Goal: Register for event/course: Sign up to attend an event or enroll in a course

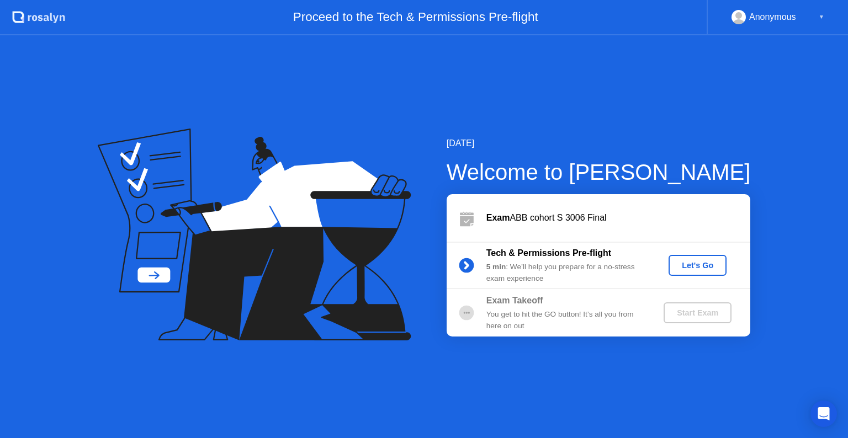
click at [691, 261] on div "Let's Go" at bounding box center [697, 265] width 49 height 9
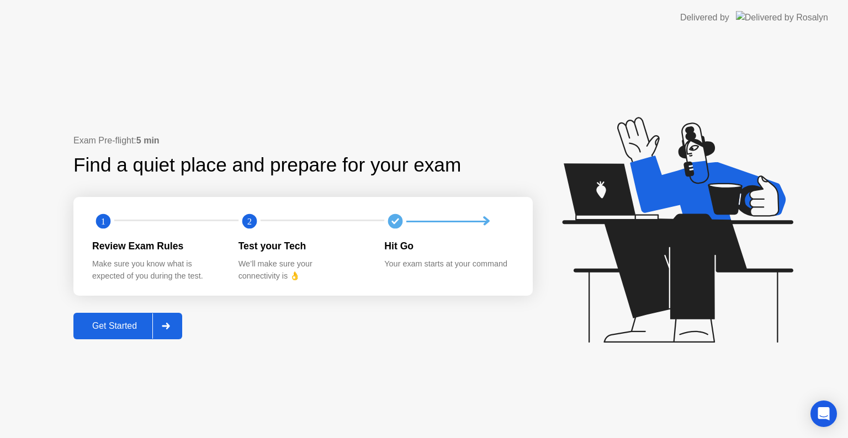
click at [176, 316] on div at bounding box center [165, 326] width 27 height 25
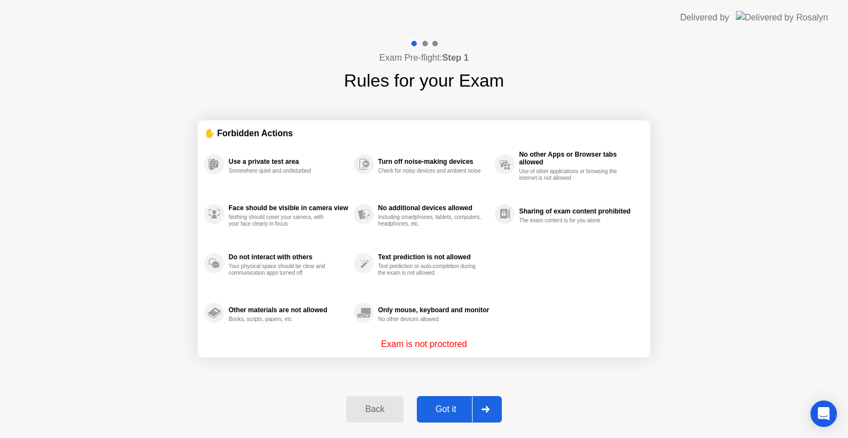
click at [488, 414] on div at bounding box center [485, 409] width 27 height 25
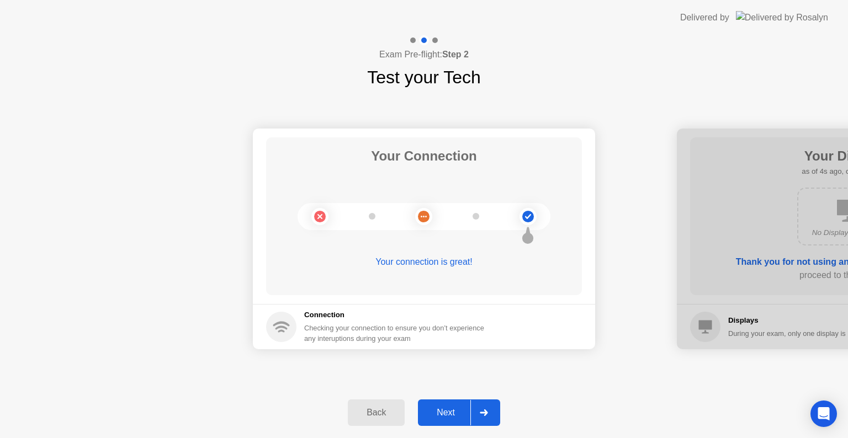
click at [490, 415] on div at bounding box center [484, 412] width 27 height 25
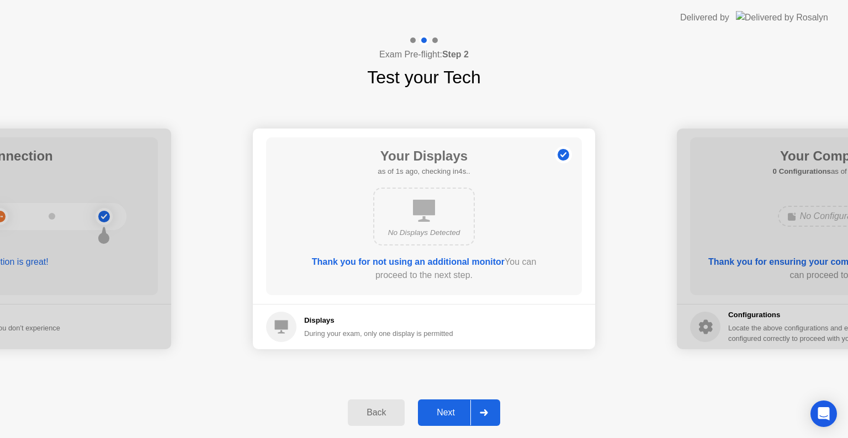
click at [490, 415] on div at bounding box center [484, 412] width 27 height 25
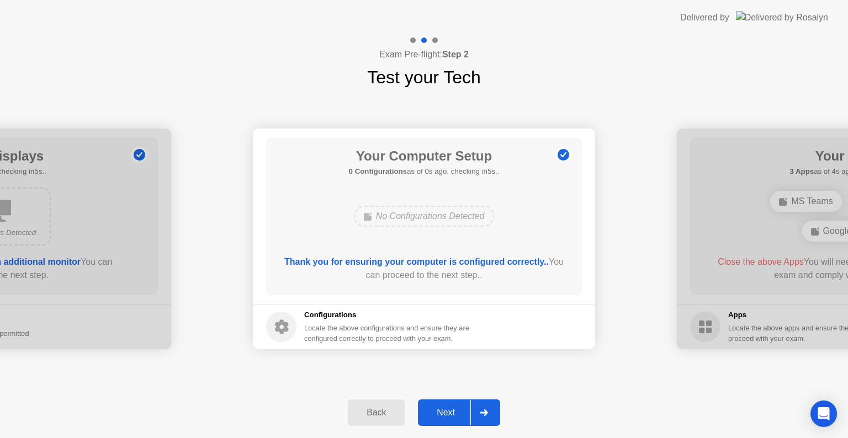
click at [490, 415] on div at bounding box center [484, 412] width 27 height 25
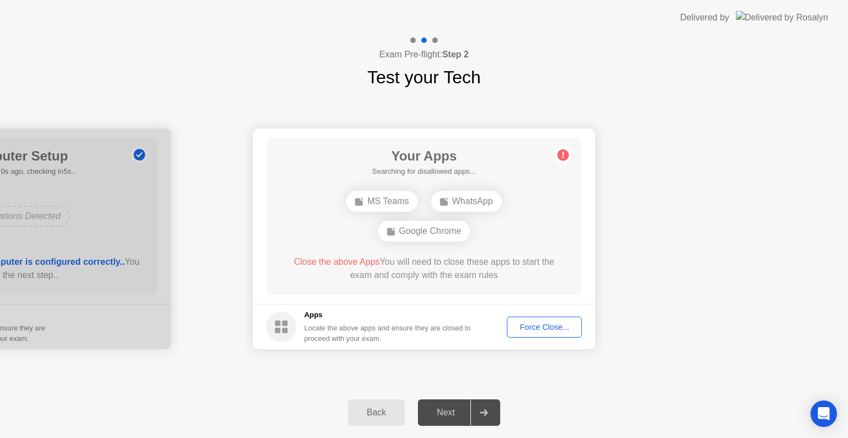
click at [540, 323] on div "Force Close..." at bounding box center [544, 327] width 67 height 9
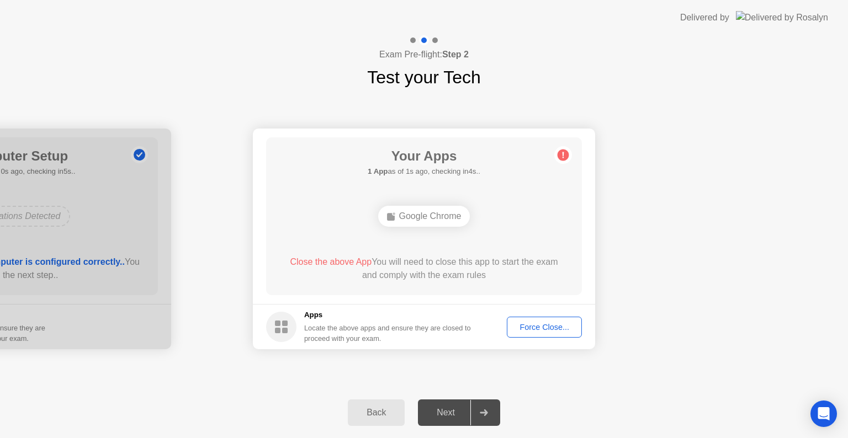
click at [572, 337] on button "Force Close..." at bounding box center [544, 327] width 75 height 21
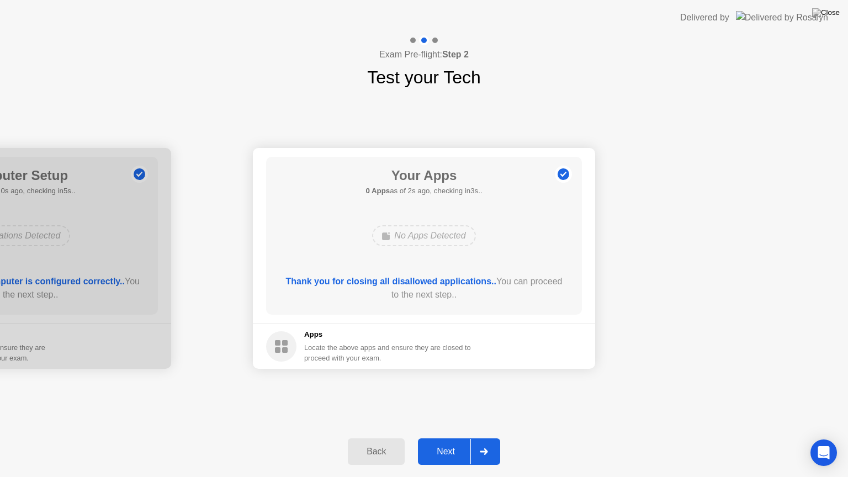
click at [488, 438] on icon at bounding box center [484, 451] width 8 height 7
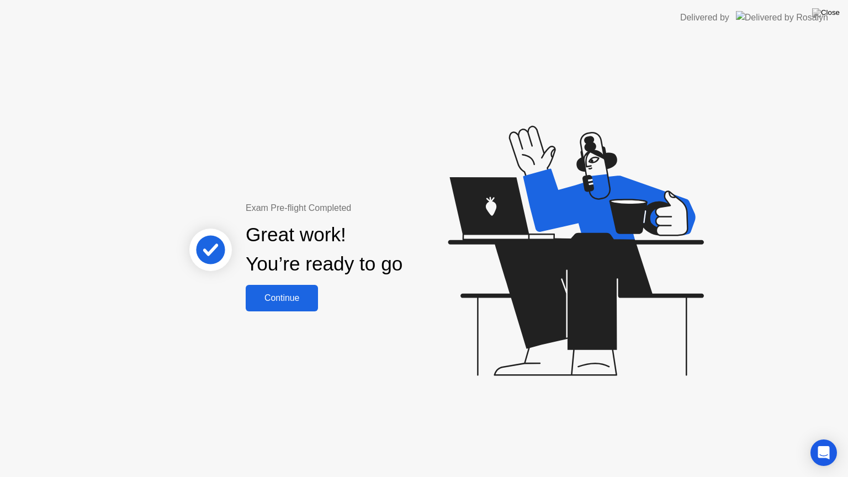
click at [287, 303] on div "Continue" at bounding box center [282, 298] width 66 height 10
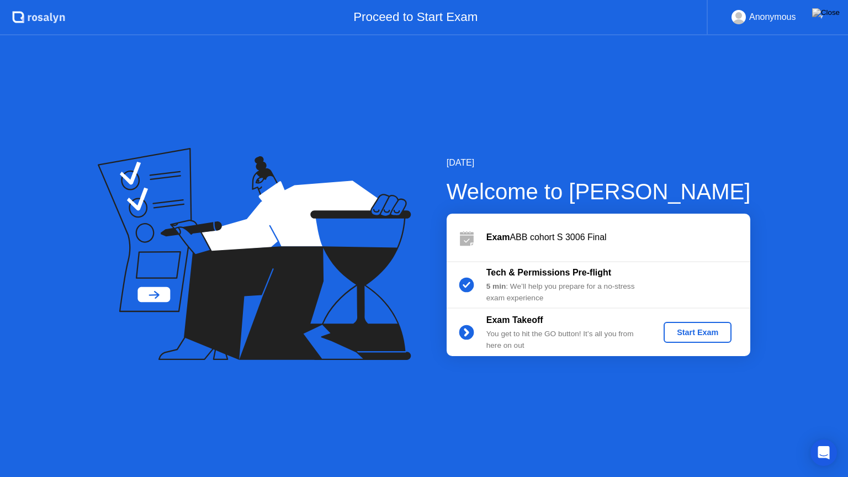
click at [698, 337] on div "Start Exam" at bounding box center [697, 332] width 59 height 9
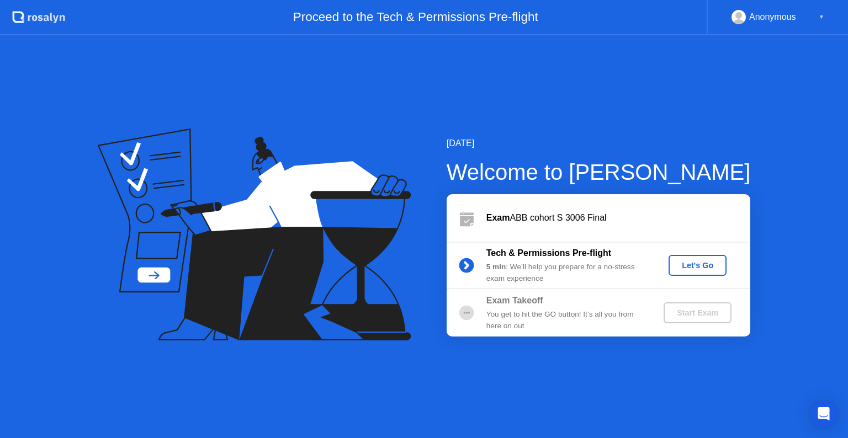
click at [699, 258] on button "Let's Go" at bounding box center [698, 265] width 58 height 21
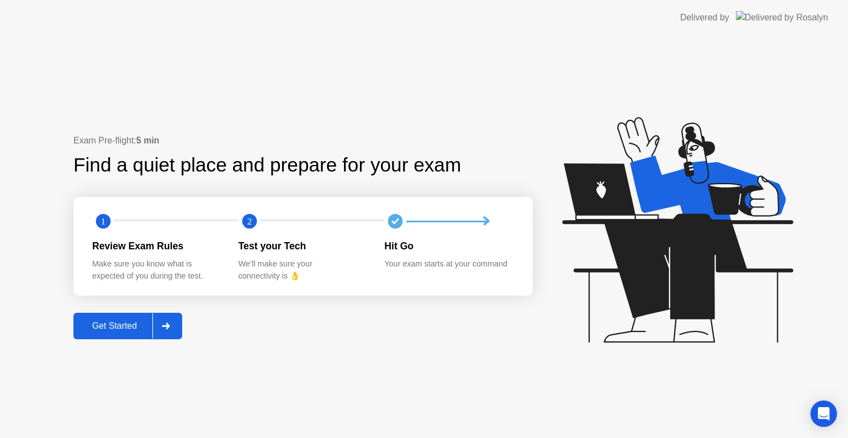
click at [179, 325] on div at bounding box center [165, 326] width 27 height 25
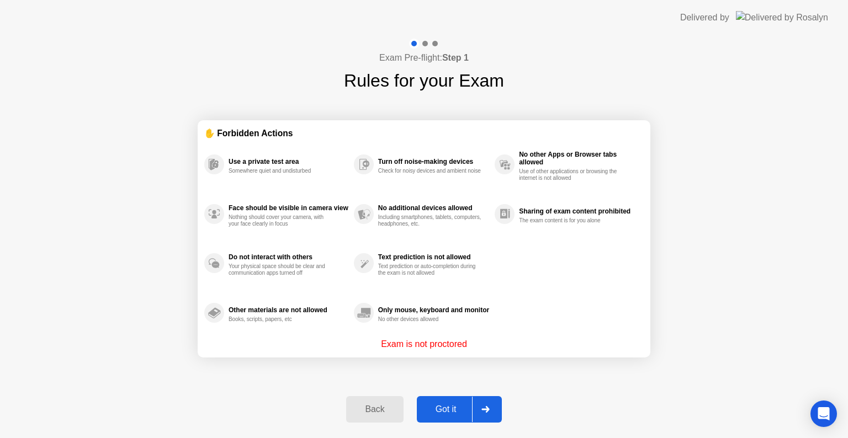
click at [483, 415] on div at bounding box center [485, 409] width 27 height 25
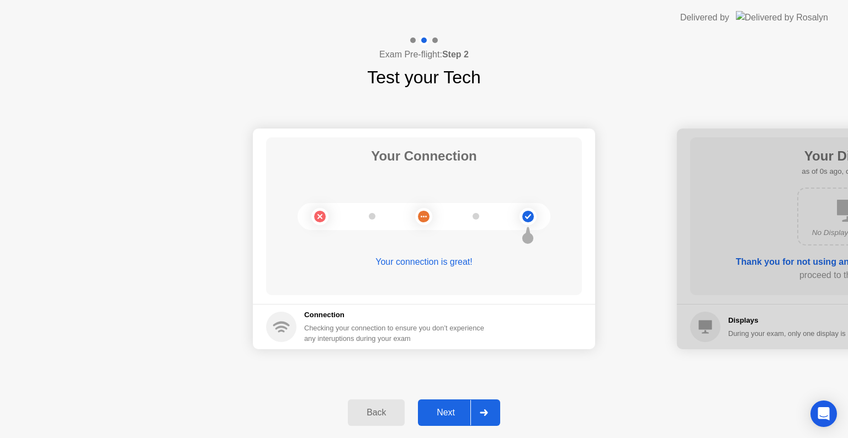
click at [494, 411] on div at bounding box center [484, 412] width 27 height 25
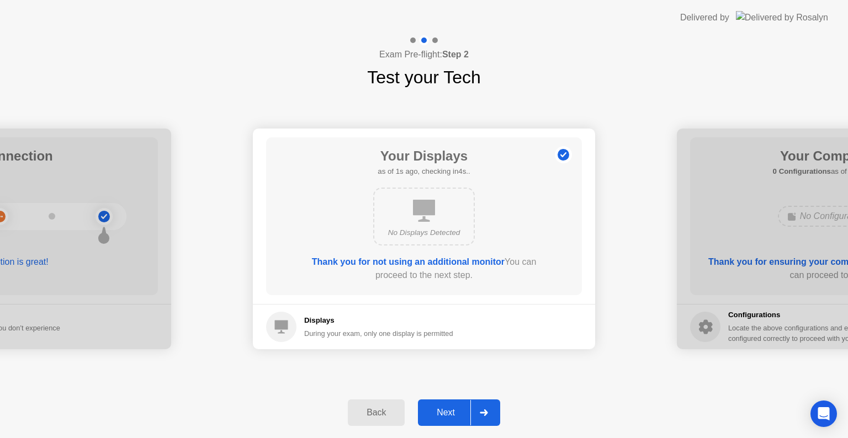
click at [494, 411] on div at bounding box center [484, 412] width 27 height 25
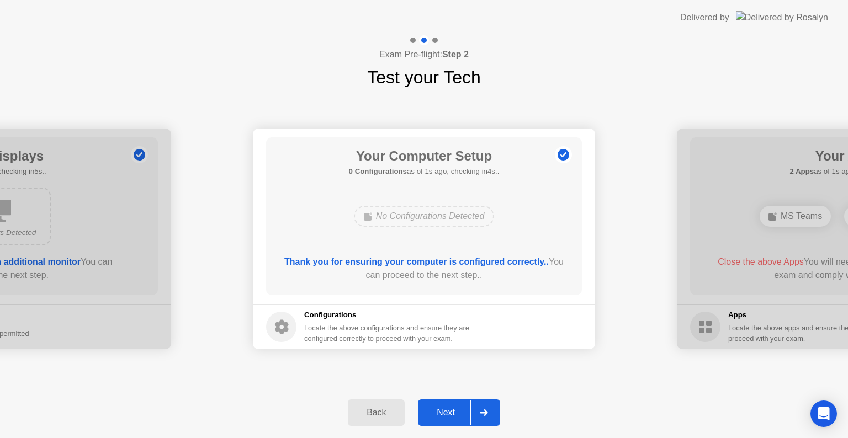
click at [494, 411] on div at bounding box center [484, 412] width 27 height 25
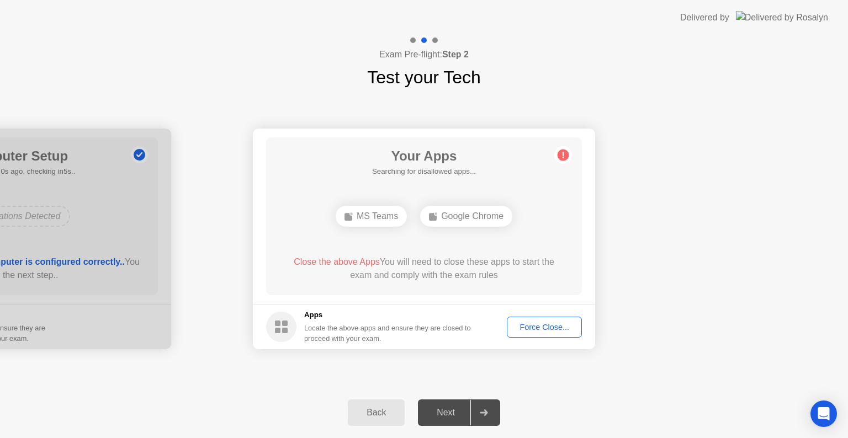
click at [494, 411] on div at bounding box center [484, 412] width 27 height 25
click at [541, 327] on div "Force Close..." at bounding box center [544, 327] width 67 height 9
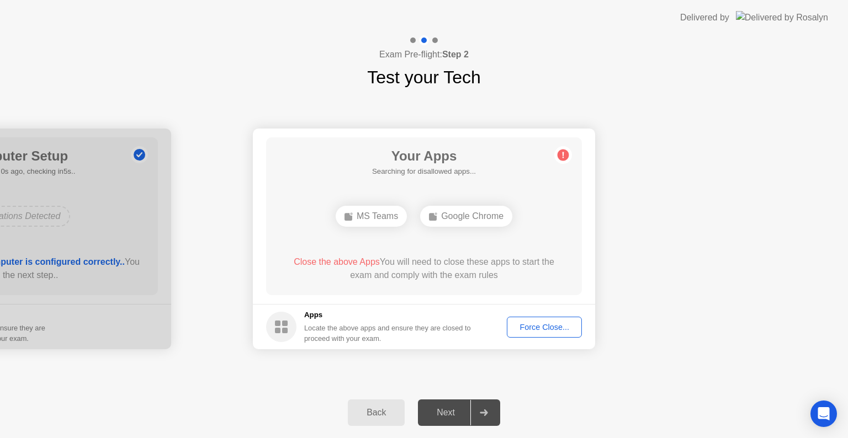
click at [543, 323] on div "Force Close..." at bounding box center [544, 327] width 67 height 9
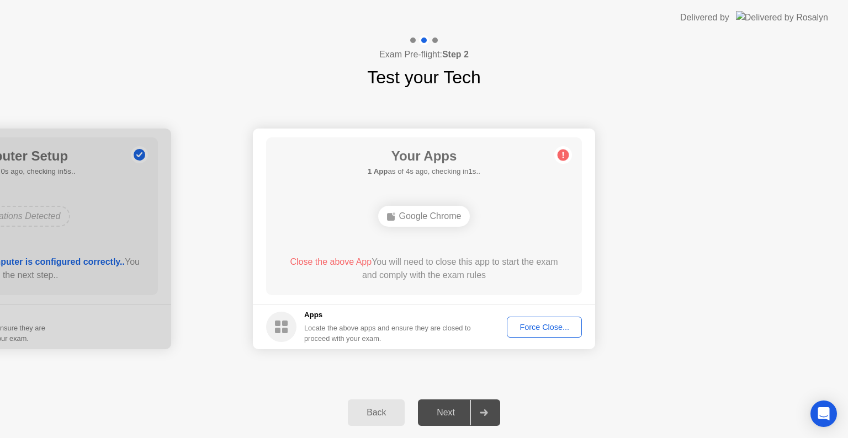
click at [541, 325] on div "Force Close..." at bounding box center [544, 327] width 67 height 9
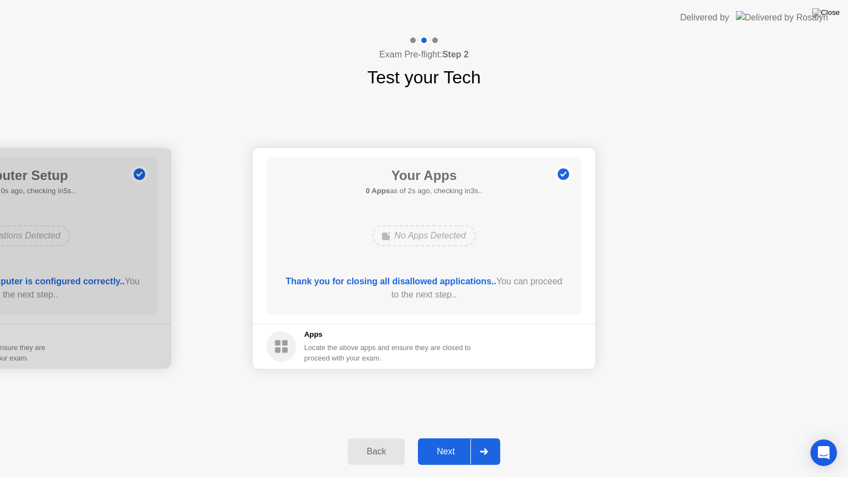
click at [497, 438] on div at bounding box center [484, 451] width 27 height 25
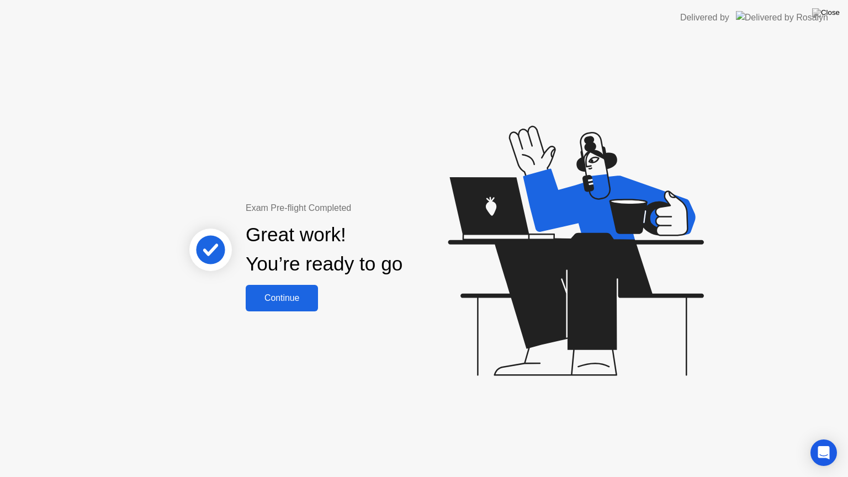
click at [302, 303] on div "Continue" at bounding box center [282, 298] width 66 height 10
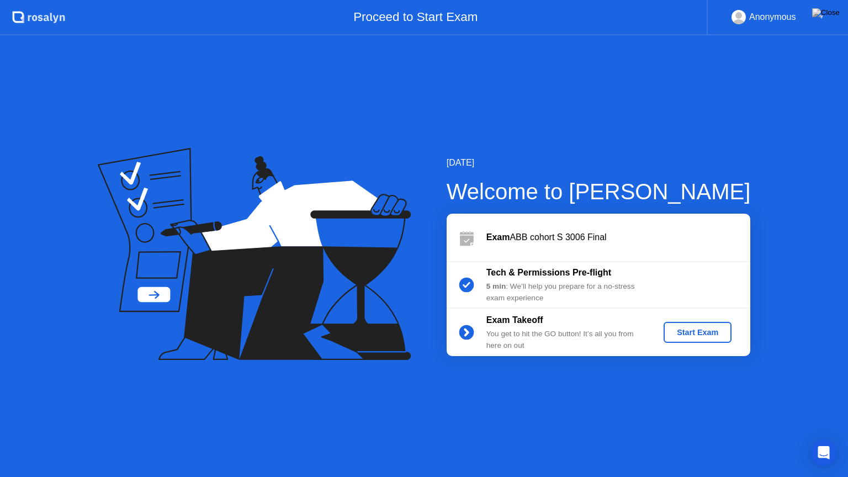
click at [709, 337] on div "Start Exam" at bounding box center [697, 332] width 59 height 9
